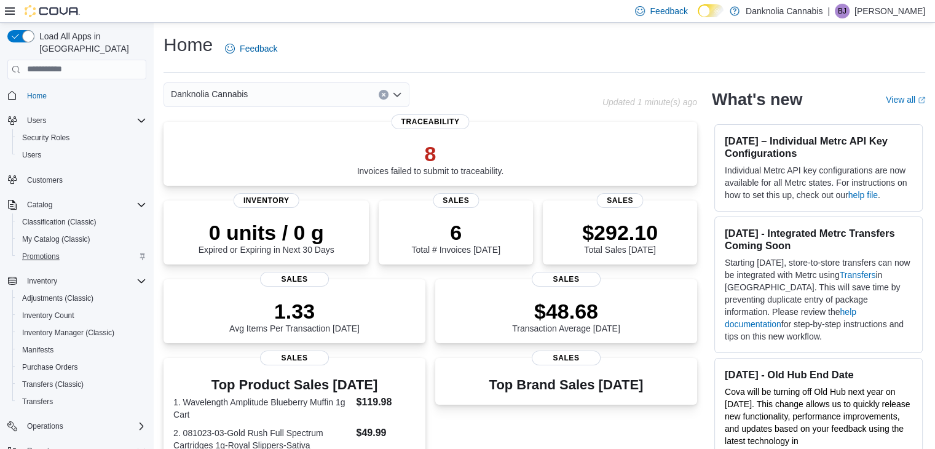
scroll to position [121, 0]
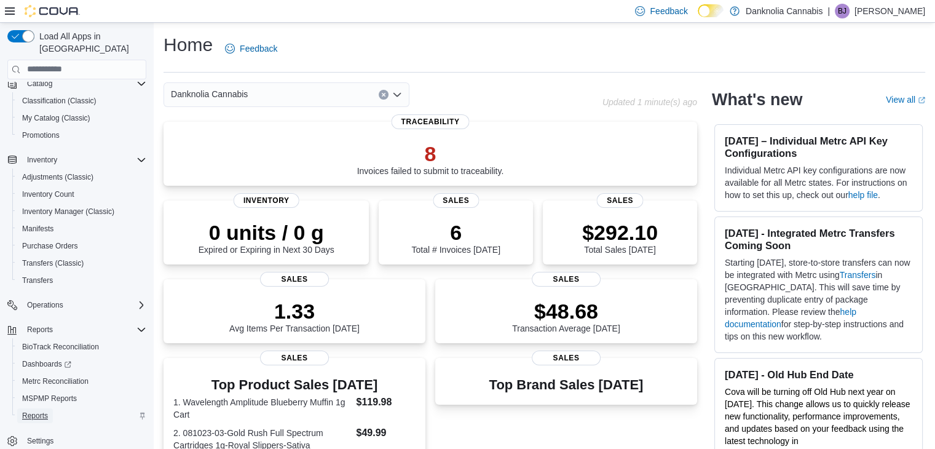
click at [27, 411] on span "Reports" at bounding box center [35, 416] width 26 height 10
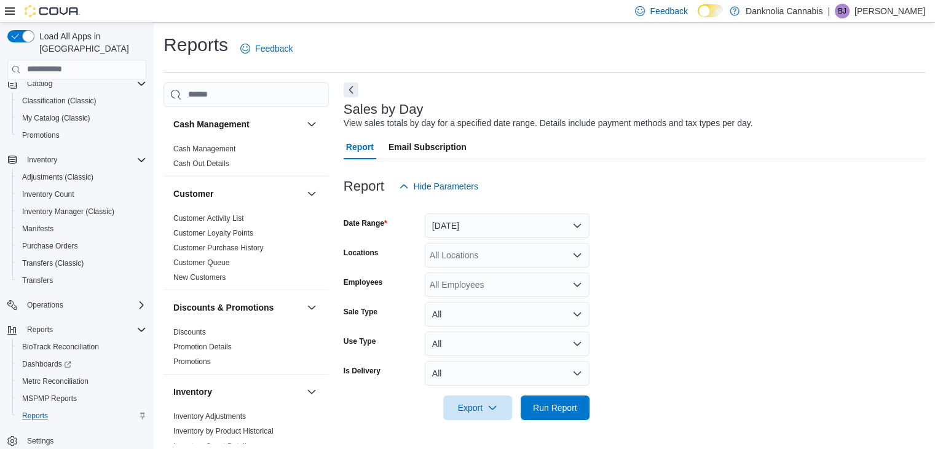
scroll to position [4, 0]
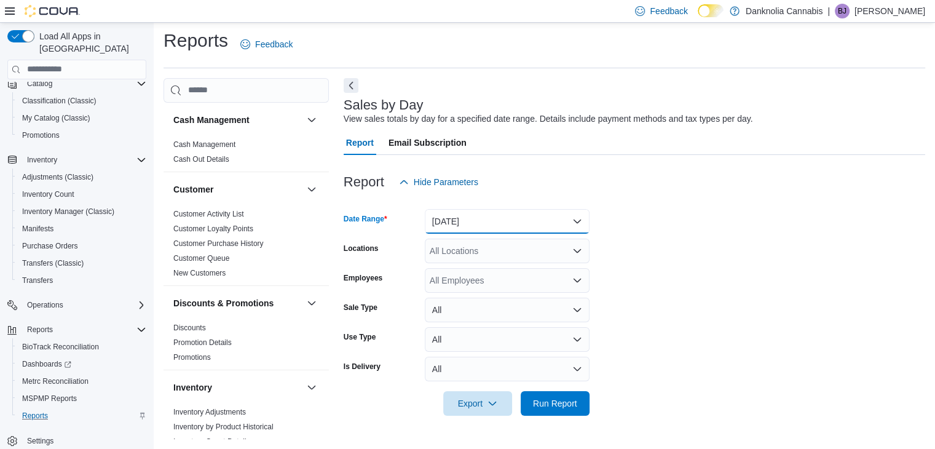
click at [585, 220] on button "Yesterday" at bounding box center [507, 221] width 165 height 25
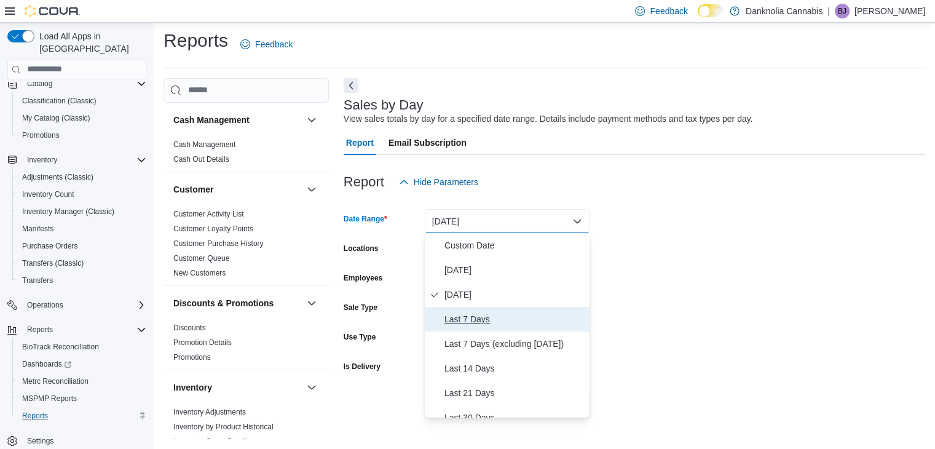
click at [489, 315] on span "Last 7 Days" at bounding box center [514, 319] width 140 height 15
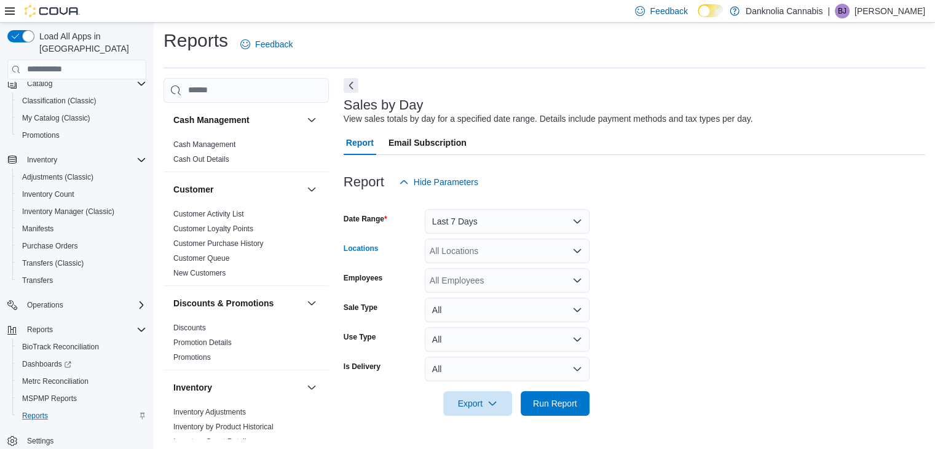
click at [573, 251] on icon "Open list of options" at bounding box center [577, 251] width 10 height 10
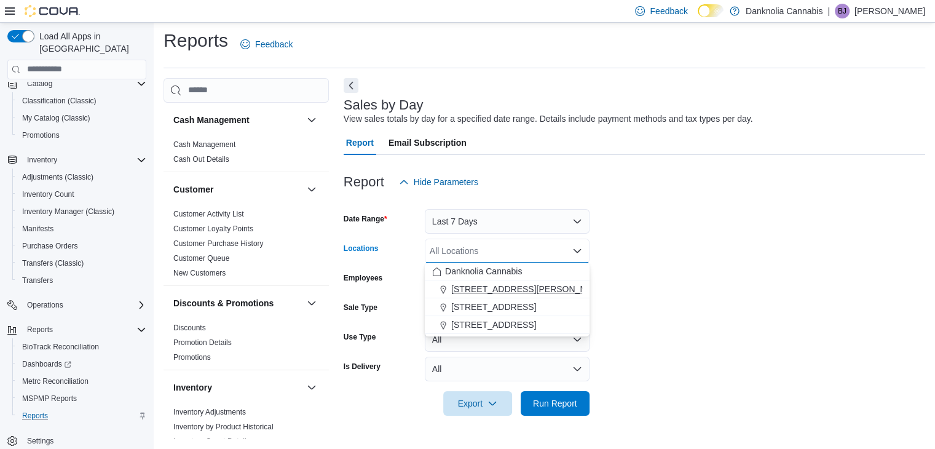
click at [522, 293] on div "1335 Ellis Avenue" at bounding box center [507, 289] width 150 height 12
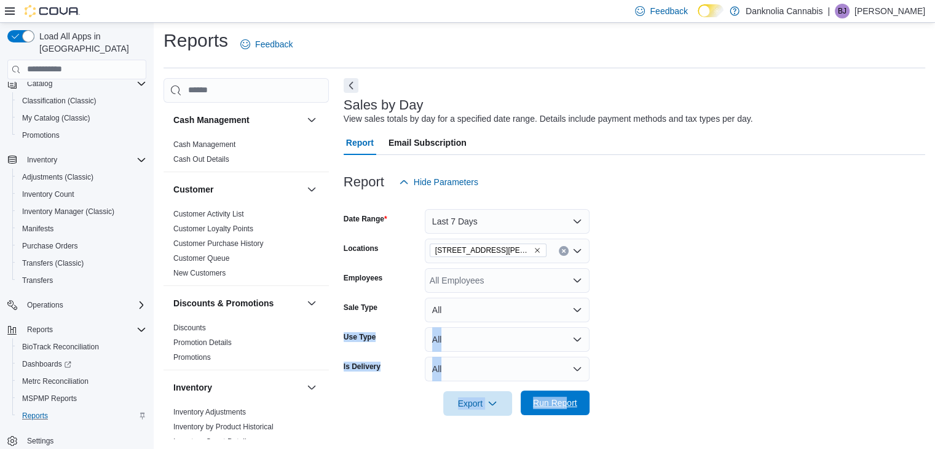
drag, startPoint x: 626, startPoint y: 302, endPoint x: 559, endPoint y: 402, distance: 120.0
click at [559, 402] on form "Date Range Last 7 Days Locations 1335 Ellis Avenue Employees All Employees Sale…" at bounding box center [634, 304] width 581 height 221
click at [559, 402] on span "Run Report" at bounding box center [555, 402] width 44 height 12
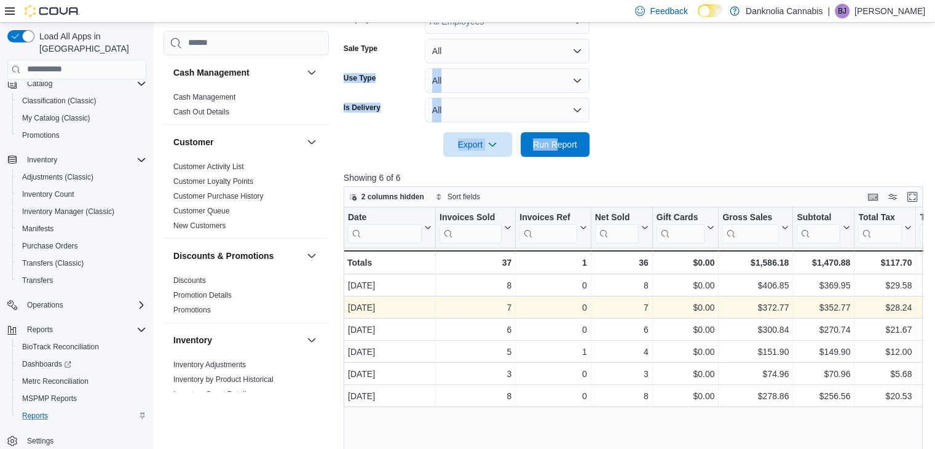
scroll to position [264, 0]
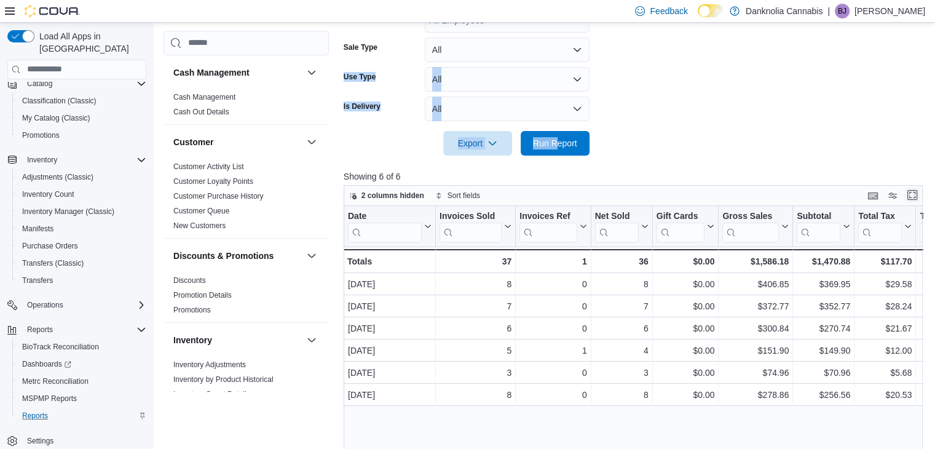
click at [916, 195] on button "Enter fullscreen" at bounding box center [912, 194] width 15 height 15
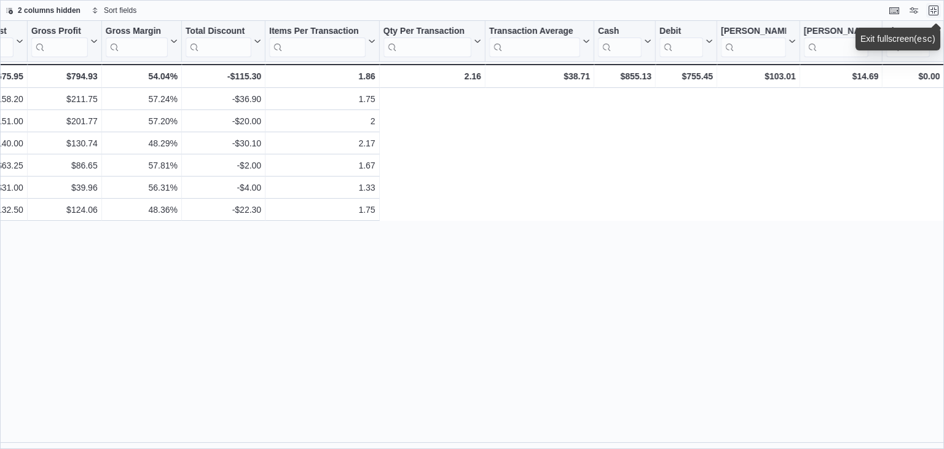
scroll to position [0, 0]
